Goal: Task Accomplishment & Management: Complete application form

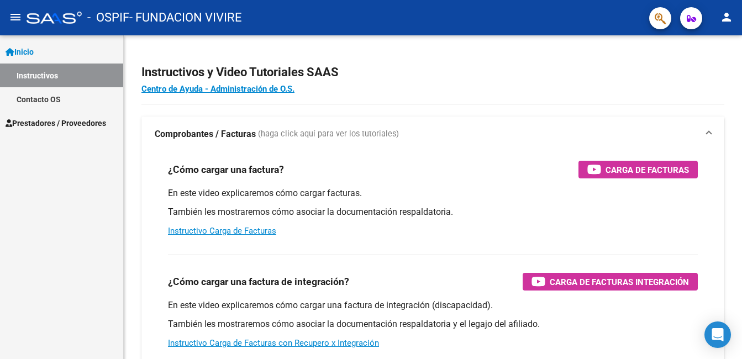
click at [360, 279] on div "¿Cómo cargar una factura de integración? Carga de Facturas Integración" at bounding box center [433, 282] width 530 height 18
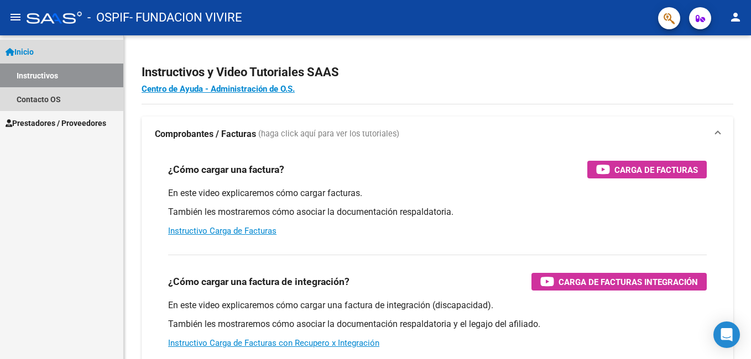
click at [43, 74] on link "Instructivos" at bounding box center [61, 76] width 123 height 24
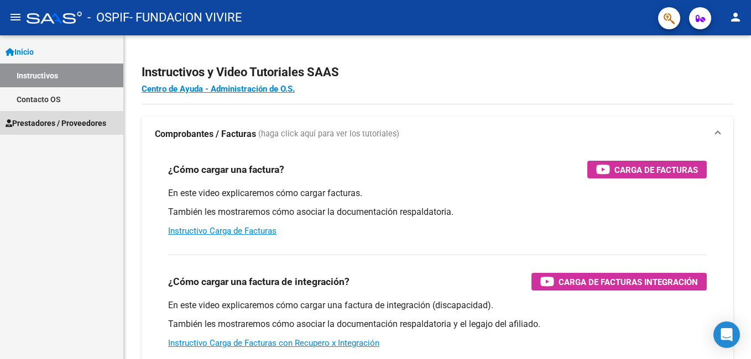
click at [60, 125] on span "Prestadores / Proveedores" at bounding box center [56, 123] width 101 height 12
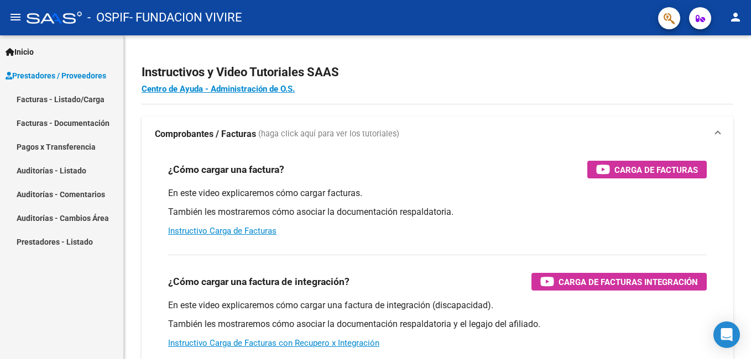
click at [82, 100] on link "Facturas - Listado/Carga" at bounding box center [61, 99] width 123 height 24
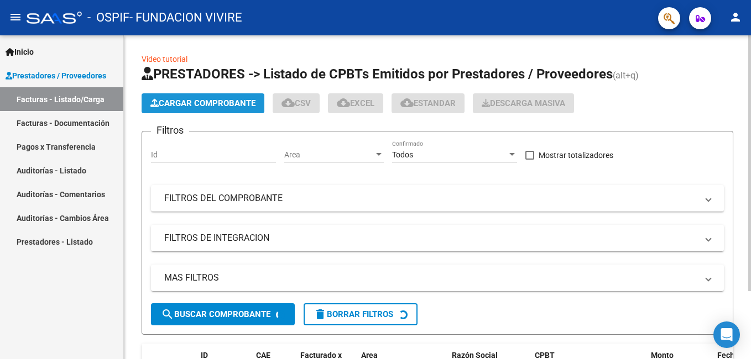
click at [222, 100] on span "Cargar Comprobante" at bounding box center [202, 103] width 105 height 10
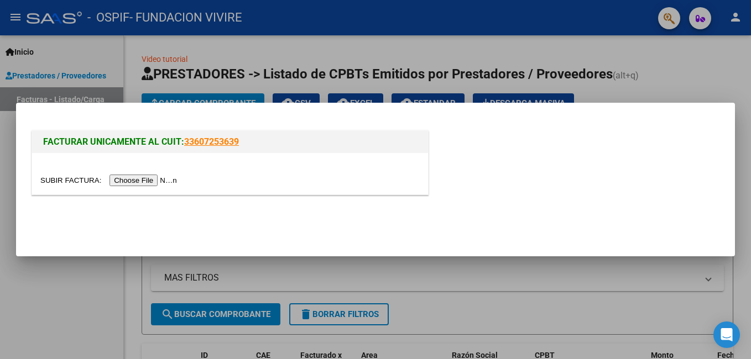
click at [135, 181] on input "file" at bounding box center [110, 181] width 140 height 12
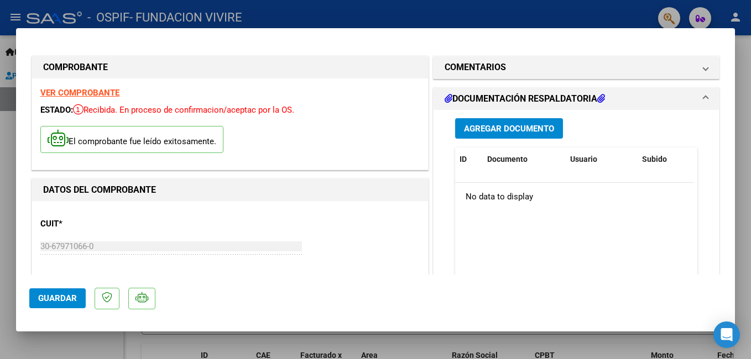
click at [506, 132] on span "Agregar Documento" at bounding box center [509, 129] width 90 height 10
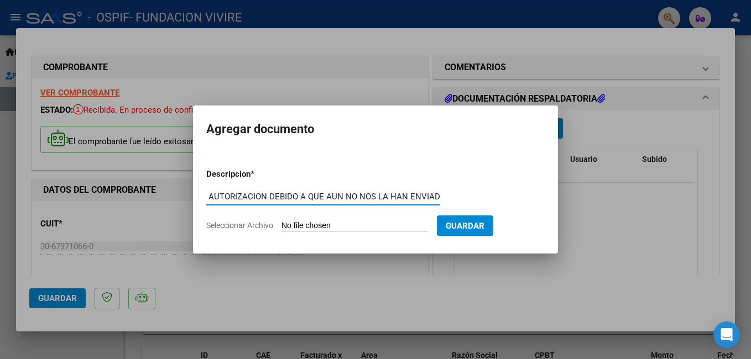
scroll to position [0, 126]
type input "SE ADJUNTA FACTURACION SIN AUTORIZACION DEBIDO A QUE AUN NO NOS LA HAN ENVIADO."
click at [337, 230] on input "Seleccionar Archivo" at bounding box center [354, 226] width 146 height 11
type input "C:\fakepath\[PERSON_NAME] 07 25.pdf"
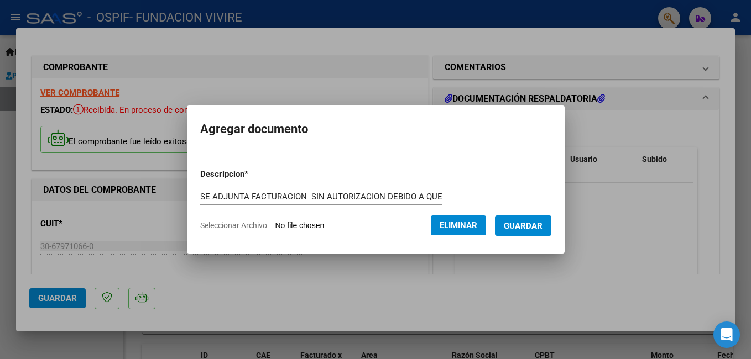
click at [517, 229] on span "Guardar" at bounding box center [523, 226] width 39 height 10
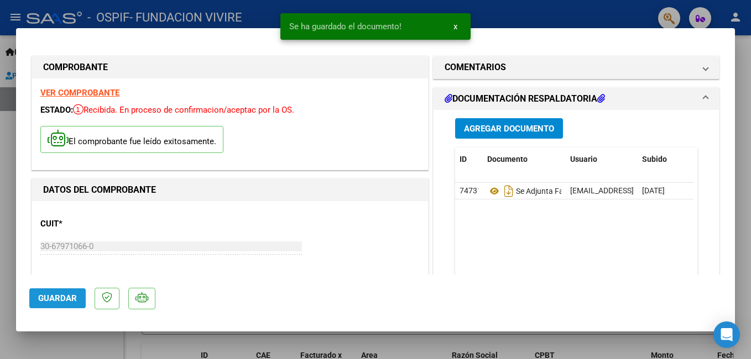
click at [52, 301] on span "Guardar" at bounding box center [57, 299] width 39 height 10
click at [255, 13] on div at bounding box center [375, 179] width 751 height 359
type input "$ 0,00"
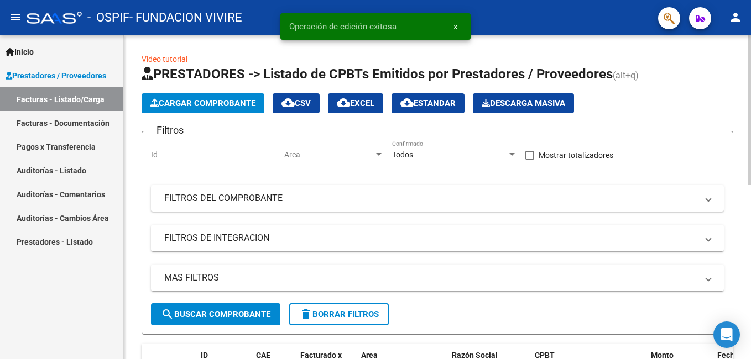
click at [204, 104] on span "Cargar Comprobante" at bounding box center [202, 103] width 105 height 10
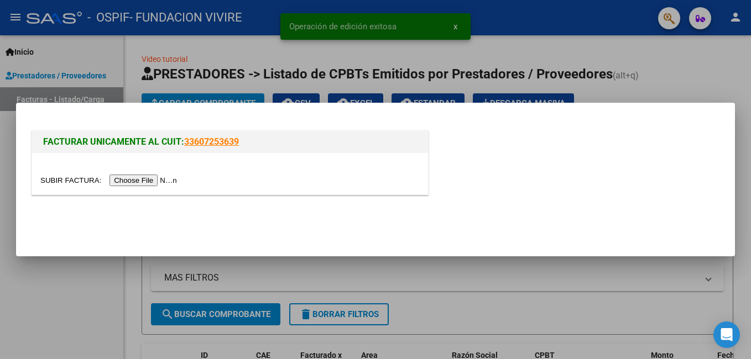
click at [143, 183] on input "file" at bounding box center [110, 181] width 140 height 12
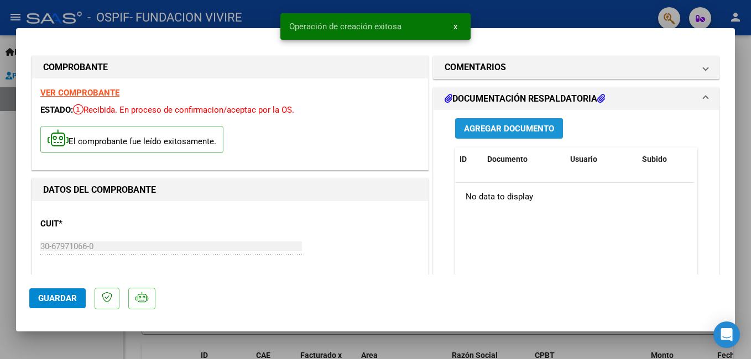
click at [502, 134] on span "Agregar Documento" at bounding box center [509, 129] width 90 height 10
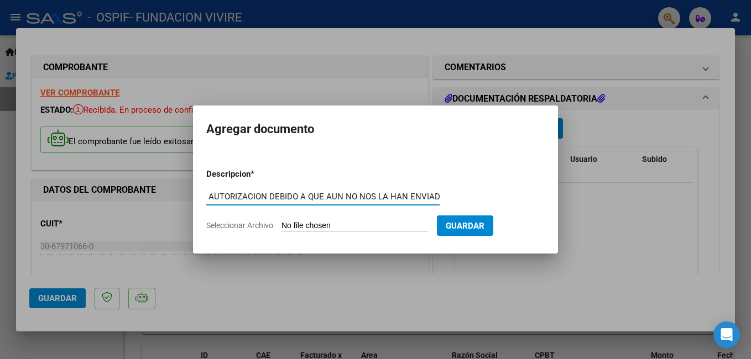
scroll to position [0, 124]
type input "SE ADJUNTA FACTURACION SIN AUTORIZACION DEBIDO A QUE AUN NO NOS LA HAN ENVIADO."
click at [307, 225] on input "Seleccionar Archivo" at bounding box center [354, 226] width 146 height 11
type input "C:\fakepath\[PERSON_NAME] 08 25.pdf"
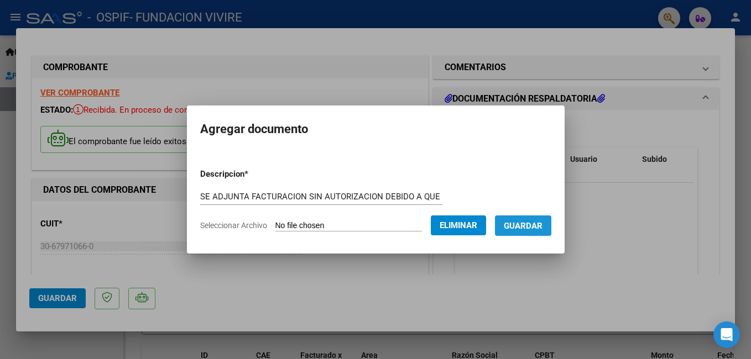
click at [521, 231] on span "Guardar" at bounding box center [523, 226] width 39 height 10
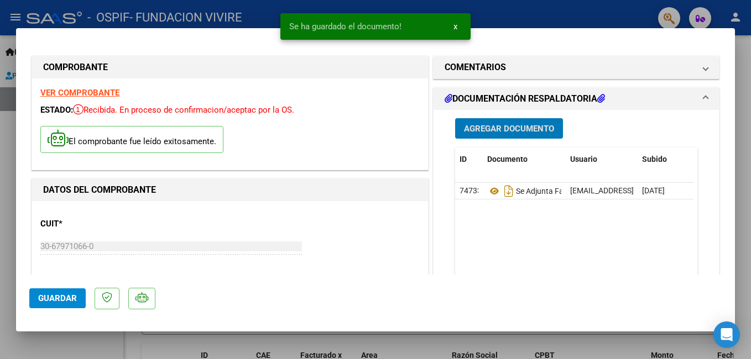
click at [520, 15] on div at bounding box center [375, 179] width 751 height 359
type input "$ 0,00"
